Goal: Transaction & Acquisition: Purchase product/service

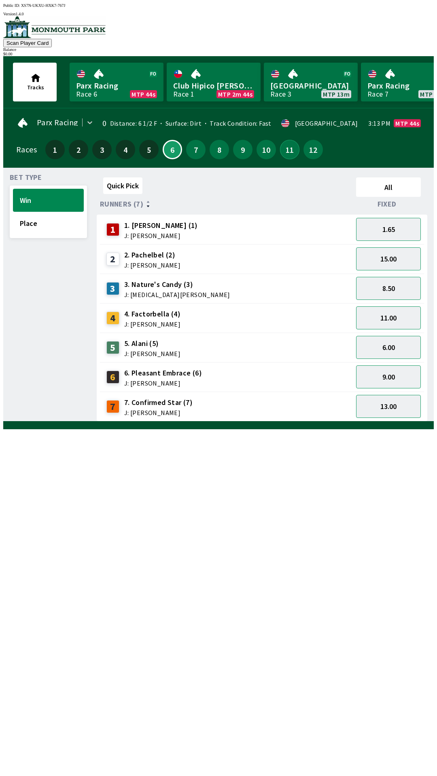
click at [280, 146] on button "11" at bounding box center [289, 149] width 19 height 19
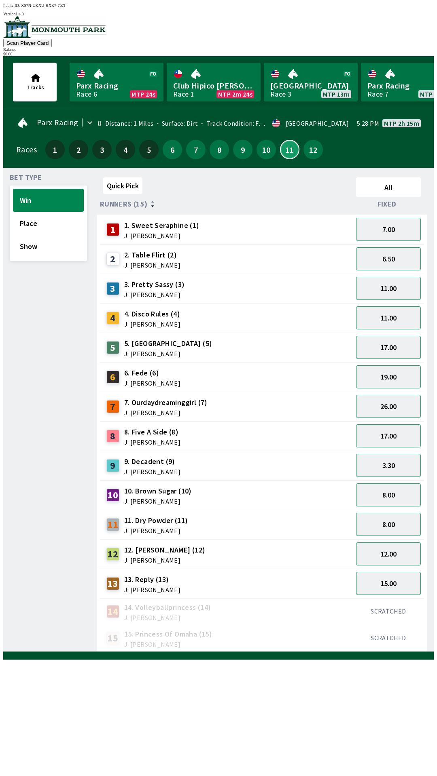
click at [280, 140] on button "11" at bounding box center [289, 149] width 19 height 19
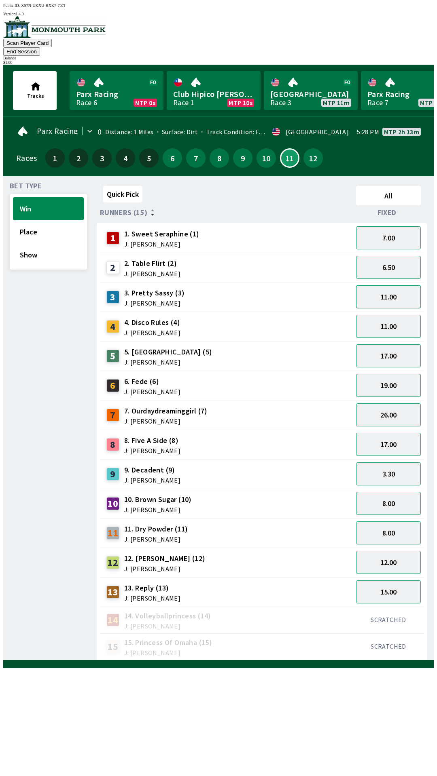
click at [389, 289] on button "11.00" at bounding box center [388, 296] width 65 height 23
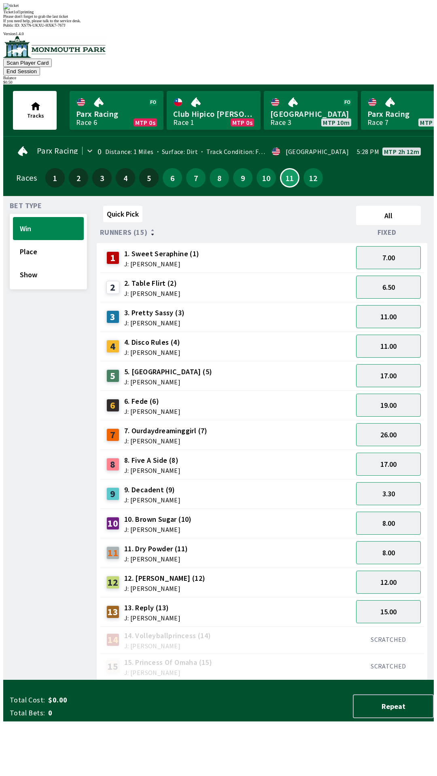
click at [116, 19] on div "Please don't forget to grab the last ticket" at bounding box center [218, 16] width 430 height 4
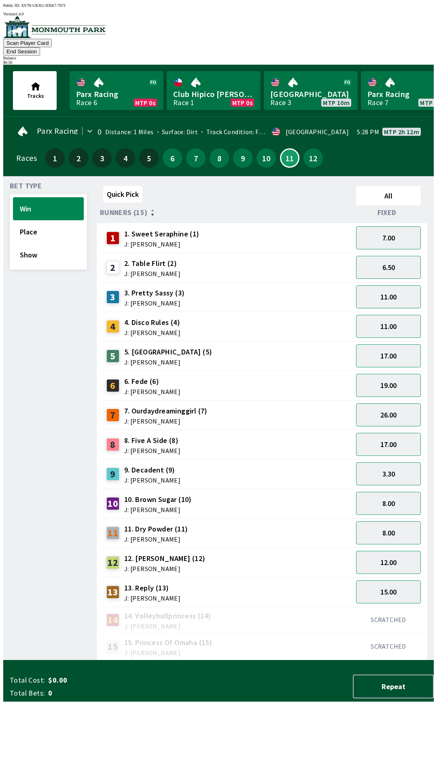
click at [209, 259] on div "2 2. Table Flirt (2) J: [PERSON_NAME]" at bounding box center [226, 268] width 246 height 20
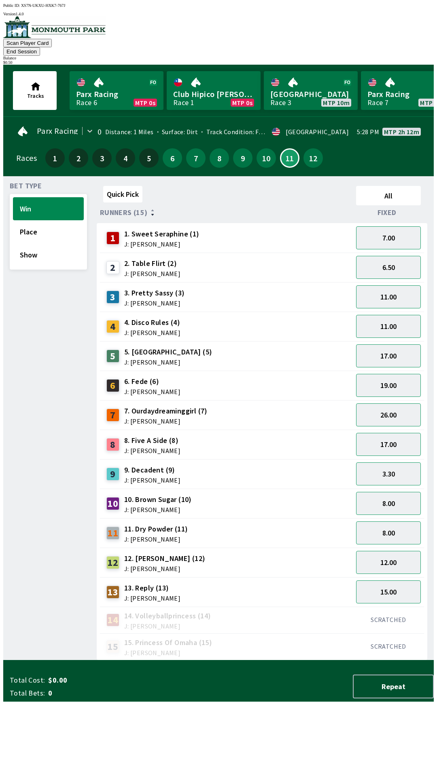
click at [40, 47] on button "End Session" at bounding box center [21, 51] width 37 height 8
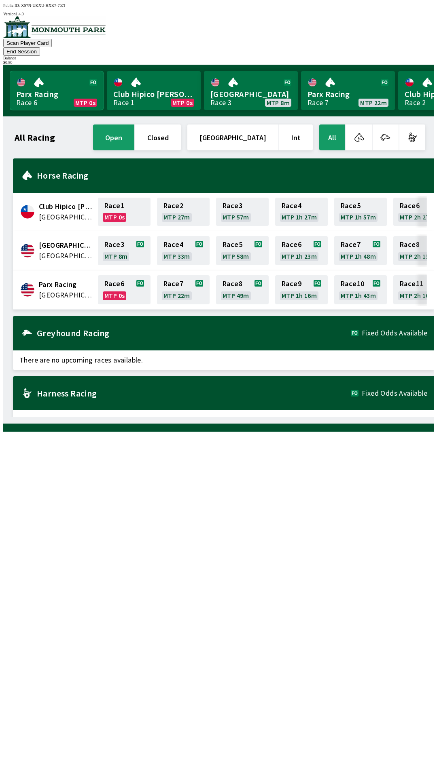
click at [41, 88] on link "Parx Racing Race 6 MTP 0s" at bounding box center [57, 90] width 94 height 39
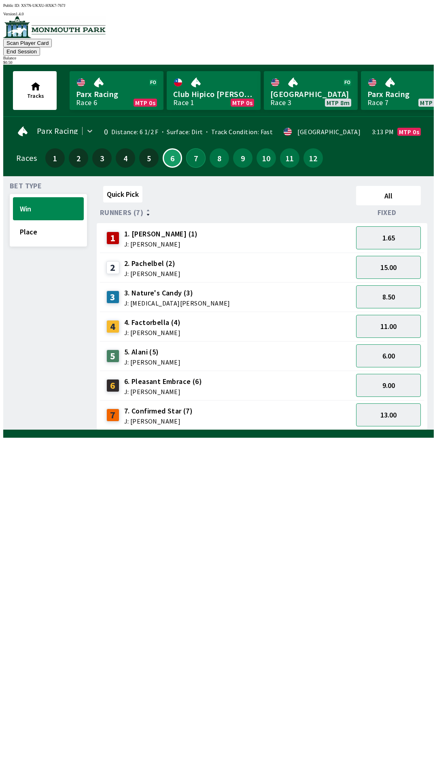
click at [195, 150] on button "7" at bounding box center [195, 157] width 19 height 19
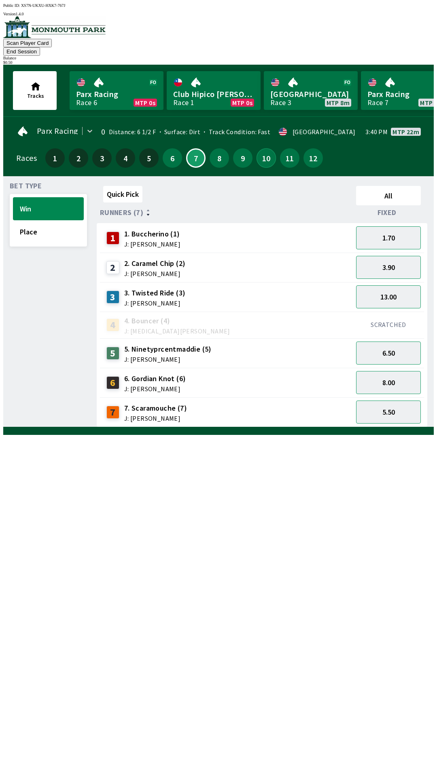
click at [261, 149] on button "10" at bounding box center [265, 157] width 19 height 19
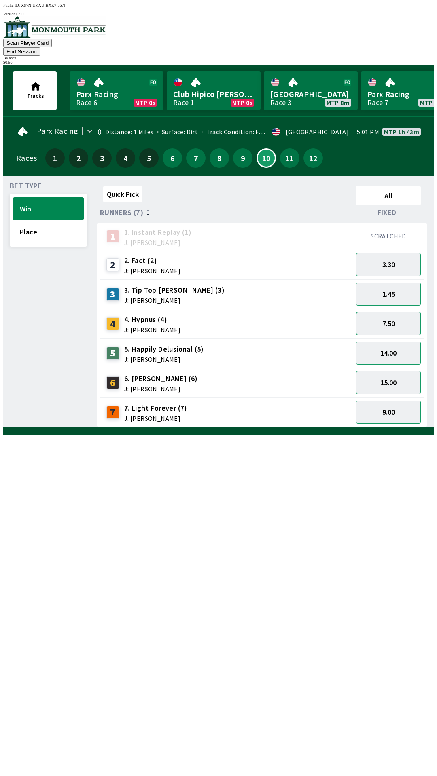
click at [383, 312] on button "7.50" at bounding box center [388, 323] width 65 height 23
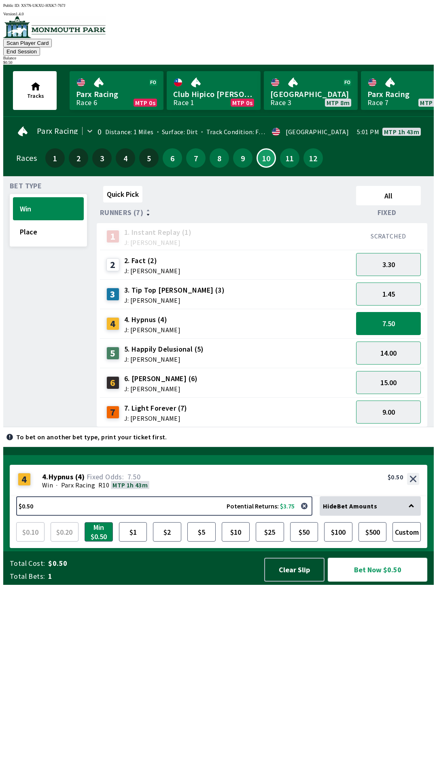
click at [369, 582] on button "Bet Now $0.50" at bounding box center [377, 570] width 99 height 24
